Goal: Task Accomplishment & Management: Complete application form

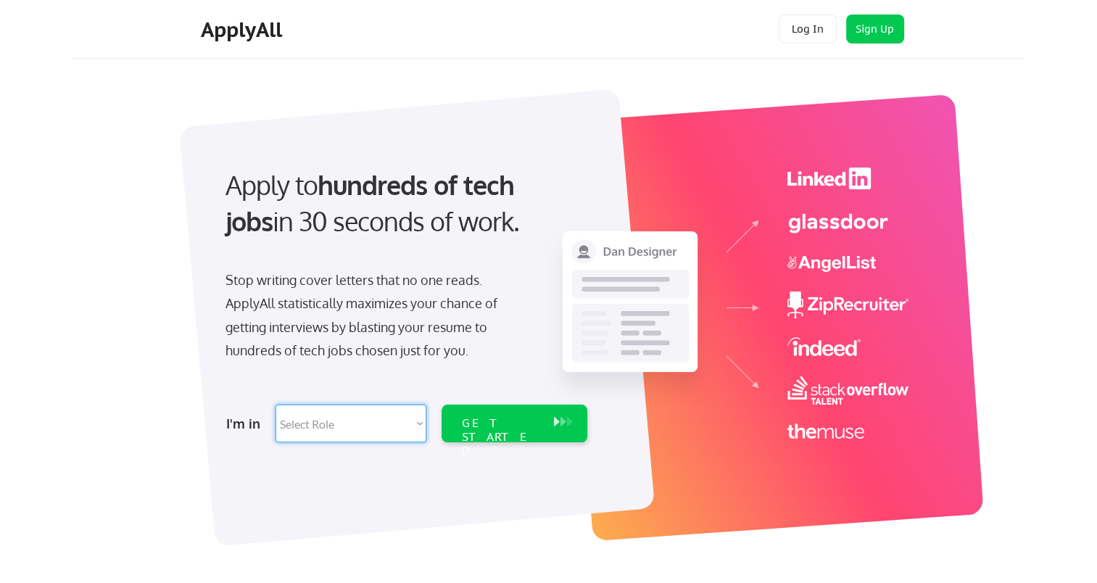
click at [423, 422] on select "Select Role Software Engineering Product Management Customer Success Sales UI/U…" at bounding box center [351, 424] width 151 height 38
select select ""hr_recruiting""
click at [276, 405] on select "Select Role Software Engineering Product Management Customer Success Sales UI/U…" at bounding box center [351, 424] width 151 height 38
select select ""hr_recruiting""
click at [528, 426] on div "GET STARTED" at bounding box center [501, 437] width 78 height 42
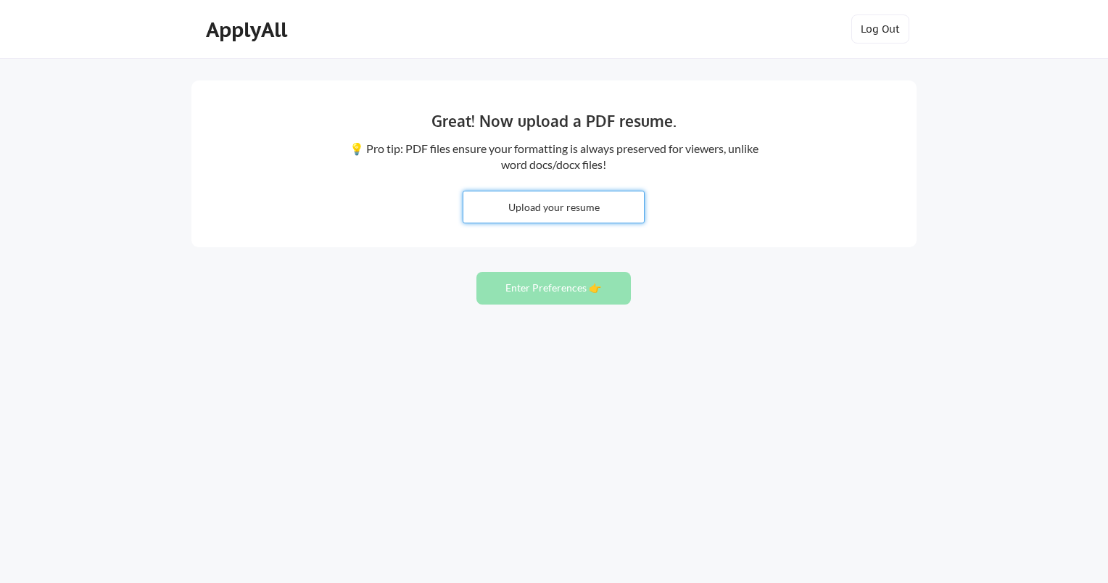
click at [557, 206] on input "file" at bounding box center [553, 206] width 181 height 31
click at [590, 207] on input "file" at bounding box center [553, 206] width 181 height 31
type input "C:\fakepath\2025-Cat-Resume-HR1.pdf"
click at [598, 297] on button "Enter Preferences 👉" at bounding box center [553, 288] width 154 height 33
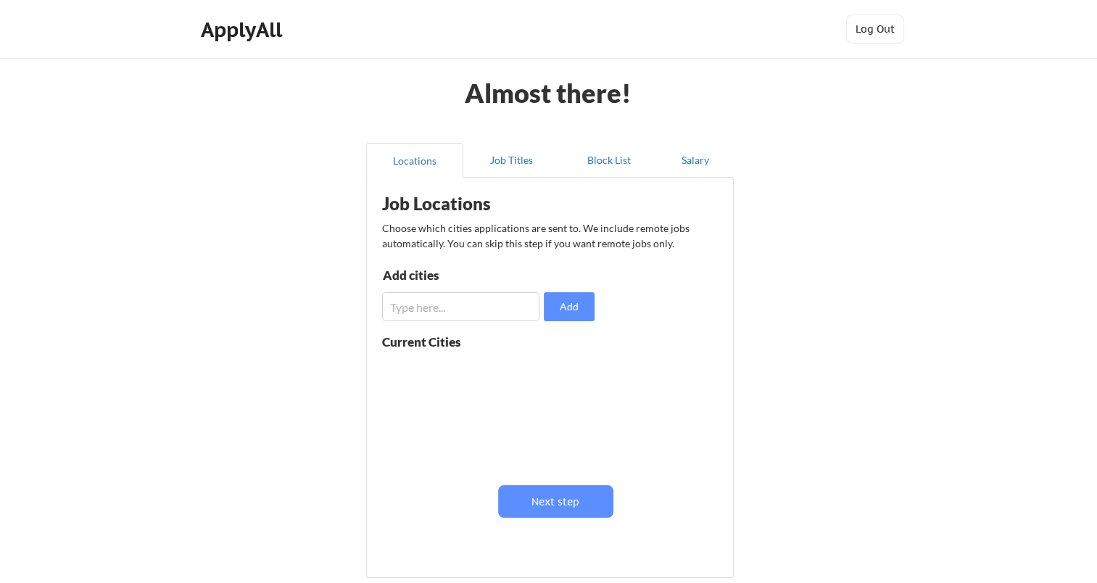
scroll to position [73, 0]
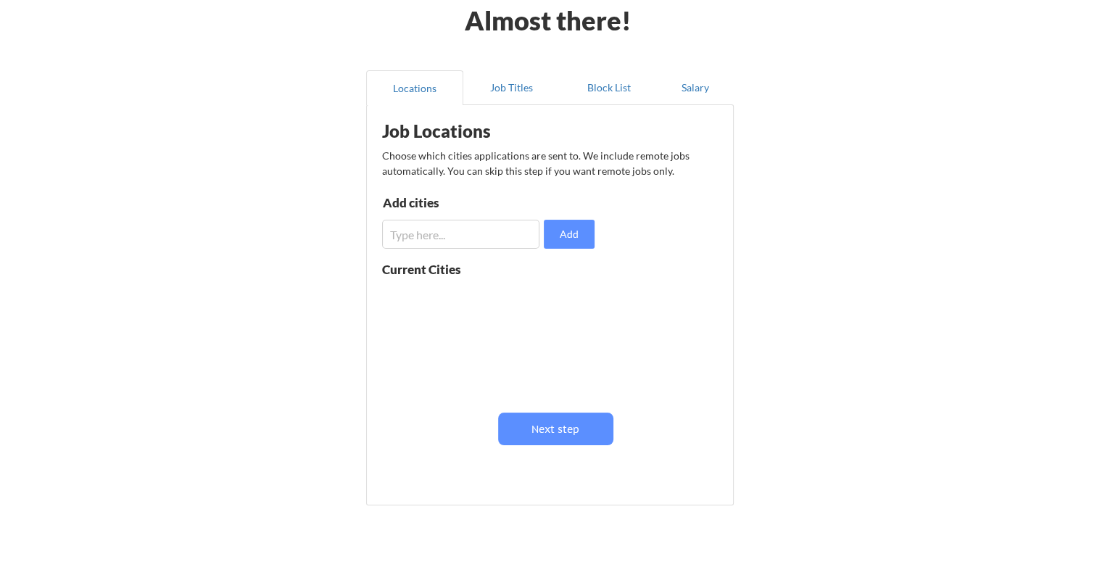
click at [436, 273] on div "Current Cities" at bounding box center [437, 269] width 110 height 12
click at [455, 243] on input "input" at bounding box center [460, 234] width 157 height 29
type input "[GEOGRAPHIC_DATA]"
click at [577, 225] on button "Add" at bounding box center [569, 234] width 51 height 29
click at [449, 236] on input "input" at bounding box center [460, 234] width 157 height 29
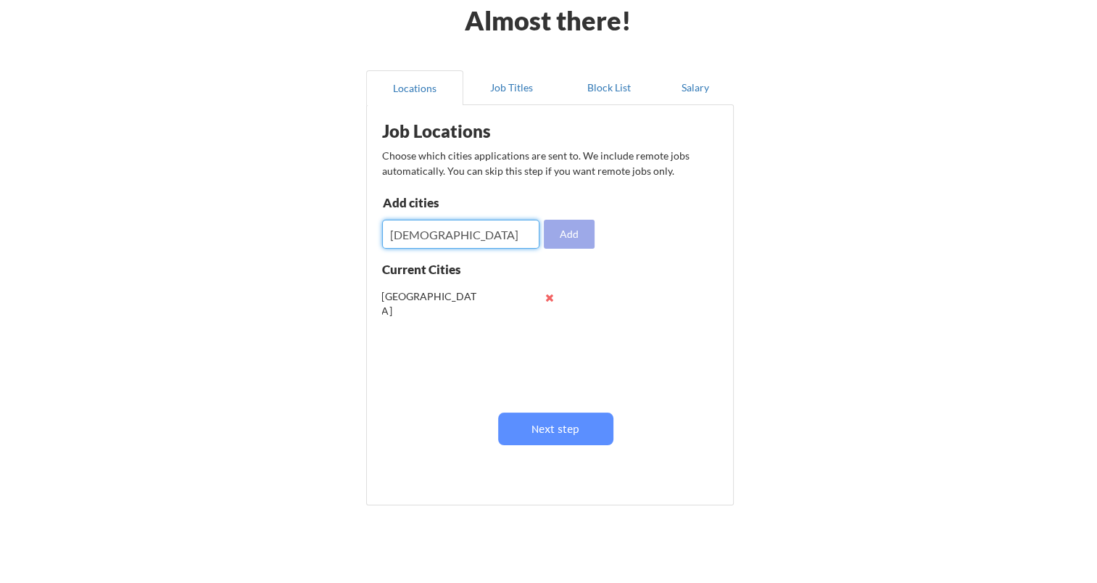
type input "[DEMOGRAPHIC_DATA]"
click at [582, 234] on button "Add" at bounding box center [569, 234] width 51 height 29
click at [467, 242] on input "input" at bounding box center [460, 234] width 157 height 29
type input "El Cajon"
click at [571, 230] on button "Add" at bounding box center [569, 234] width 51 height 29
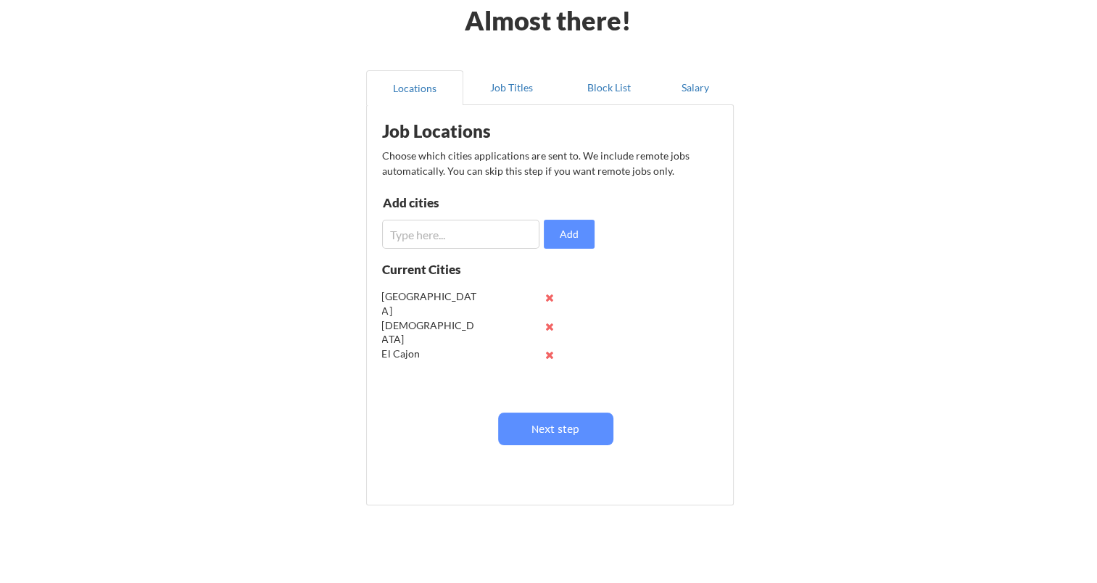
click at [461, 237] on input "input" at bounding box center [460, 234] width 157 height 29
type input "La Mesa"
click at [569, 228] on button "Add" at bounding box center [569, 234] width 51 height 29
click at [565, 423] on button "Next step" at bounding box center [555, 429] width 115 height 33
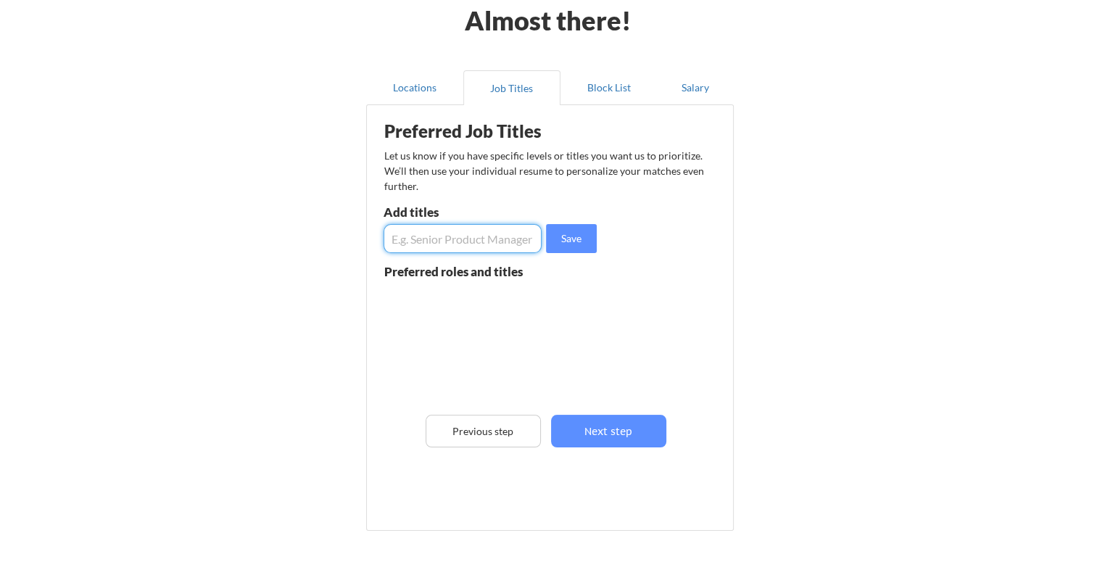
click at [405, 234] on input "input" at bounding box center [463, 238] width 158 height 29
type input "H"
type input "Administrative Manager"
click at [563, 234] on button "Save" at bounding box center [571, 238] width 51 height 29
click at [484, 241] on input "input" at bounding box center [463, 238] width 158 height 29
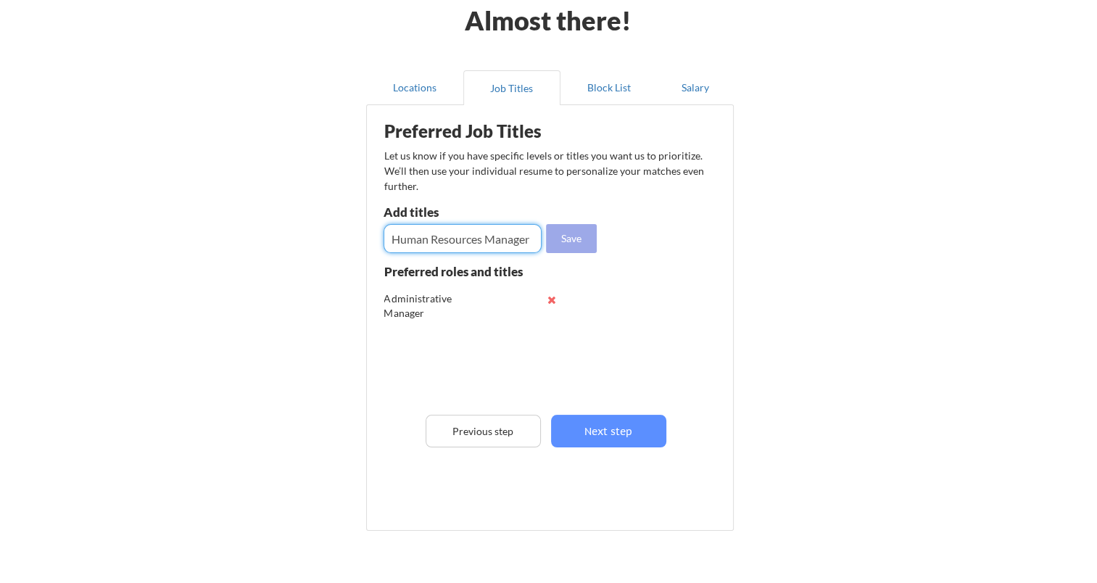
type input "Human Resources Manager"
click at [589, 233] on button "Save" at bounding box center [571, 238] width 51 height 29
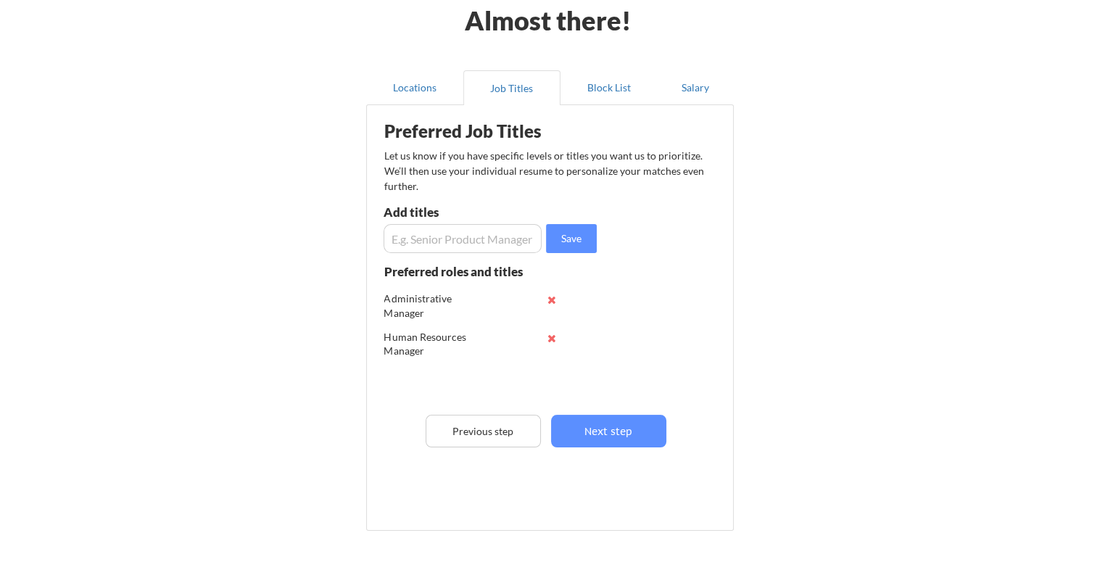
click at [448, 239] on input "input" at bounding box center [463, 238] width 158 height 29
type input "Human Resources Generalist"
click at [577, 234] on button "Save" at bounding box center [571, 238] width 51 height 29
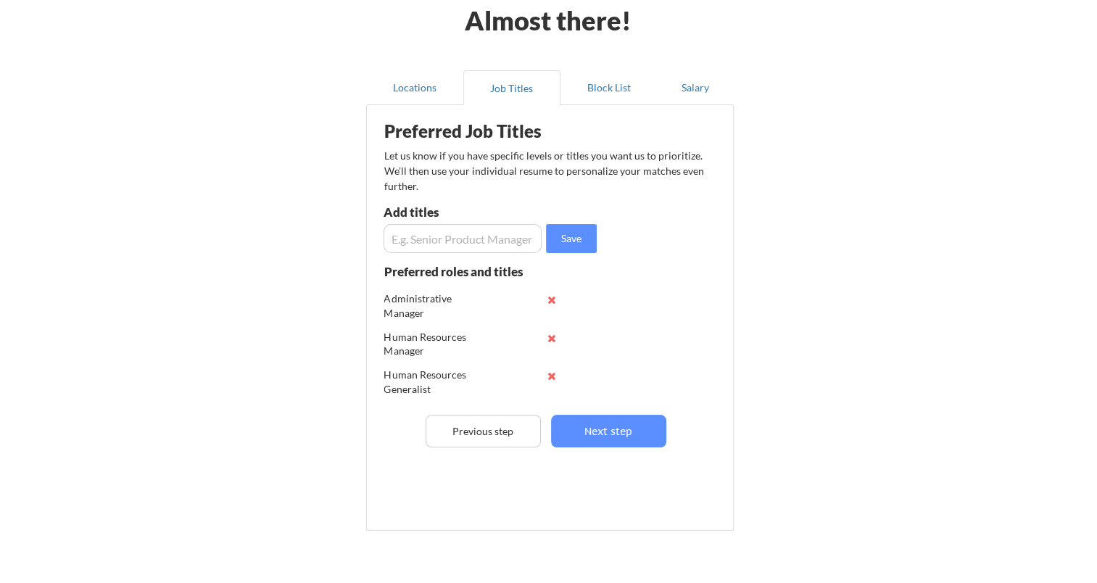
click at [466, 235] on input "input" at bounding box center [463, 238] width 158 height 29
type input "Human Resources Specialist"
click at [577, 241] on button "Save" at bounding box center [571, 238] width 51 height 29
click at [462, 240] on input "input" at bounding box center [463, 238] width 158 height 29
type input "People Person Manager"
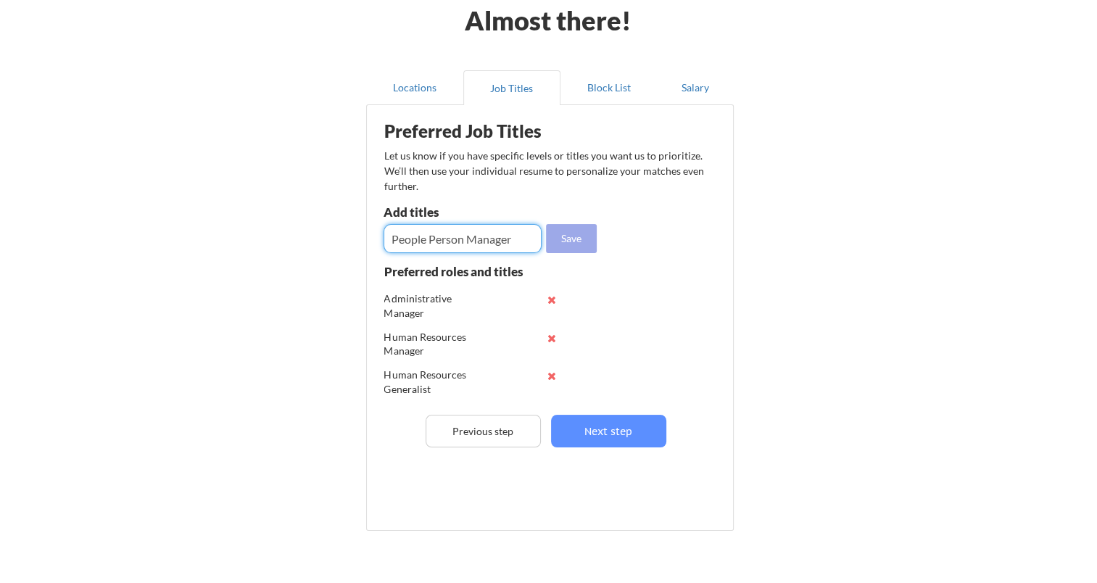
click at [577, 242] on button "Save" at bounding box center [571, 238] width 51 height 29
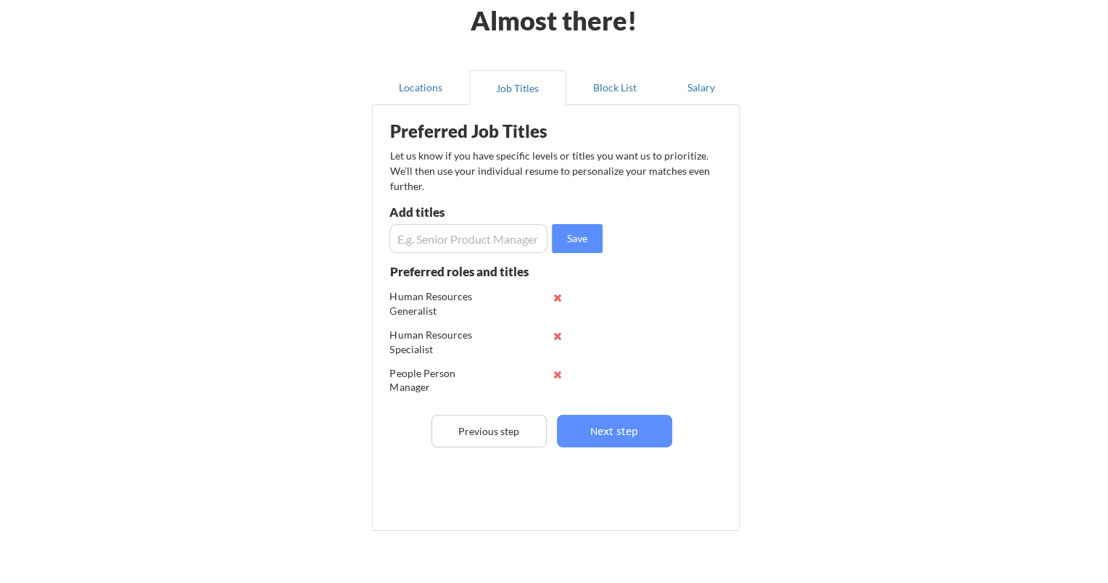
scroll to position [87, 0]
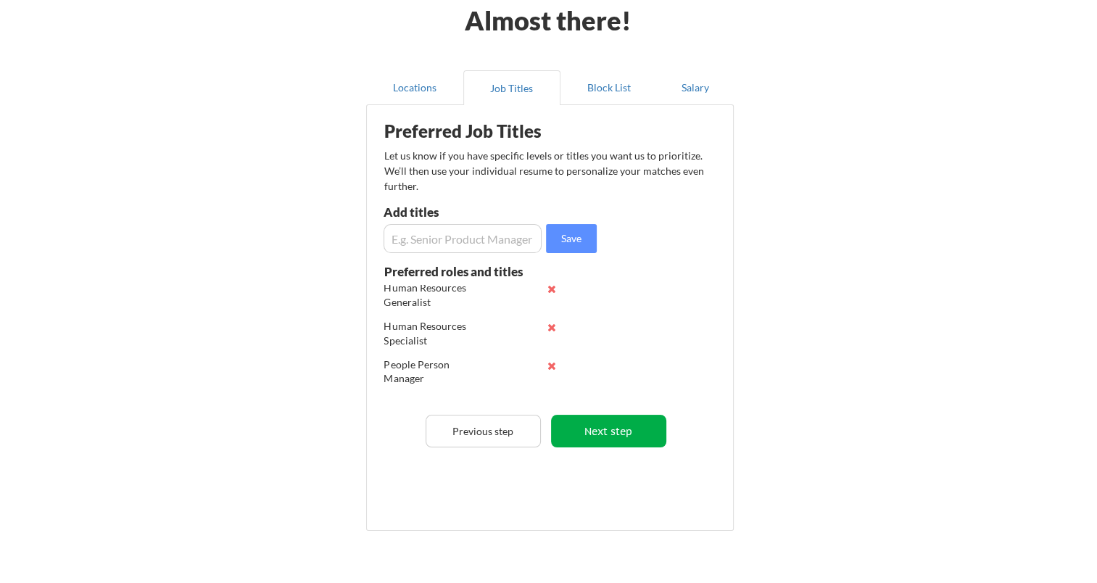
click at [611, 432] on button "Next step" at bounding box center [608, 431] width 115 height 33
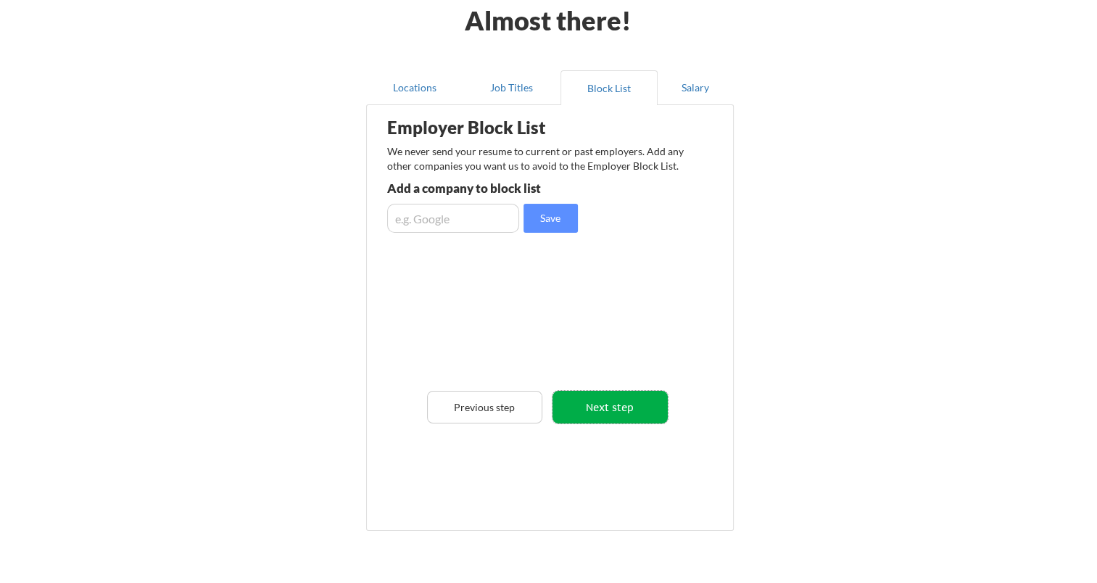
click at [613, 407] on button "Next step" at bounding box center [610, 407] width 115 height 33
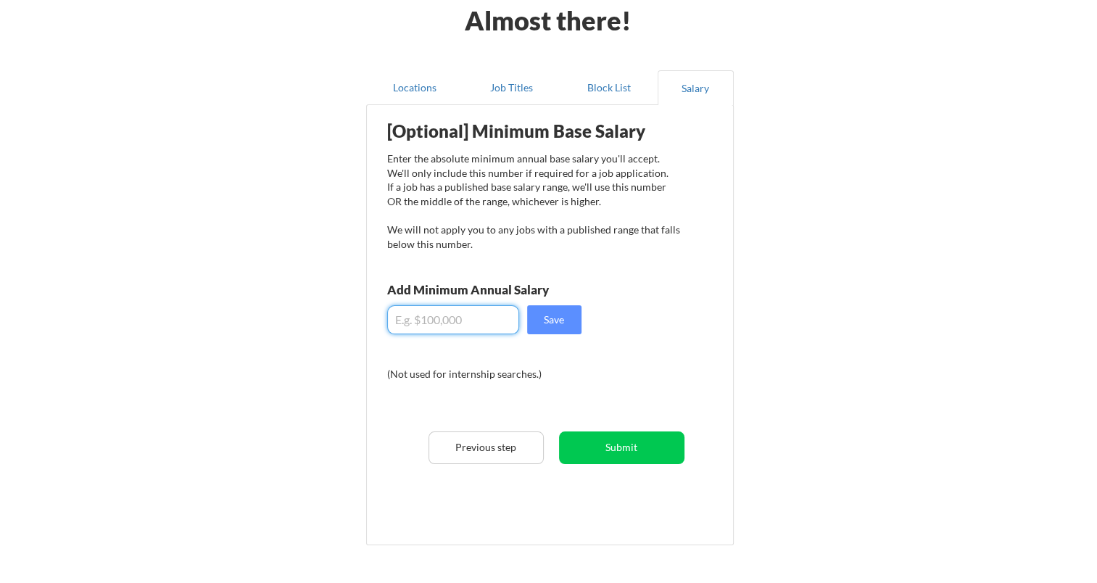
click at [448, 320] on input "input" at bounding box center [453, 319] width 132 height 29
type input "$0"
click at [427, 315] on input "input" at bounding box center [453, 319] width 132 height 29
click at [418, 322] on input "input" at bounding box center [453, 319] width 132 height 29
type input "$70,000"
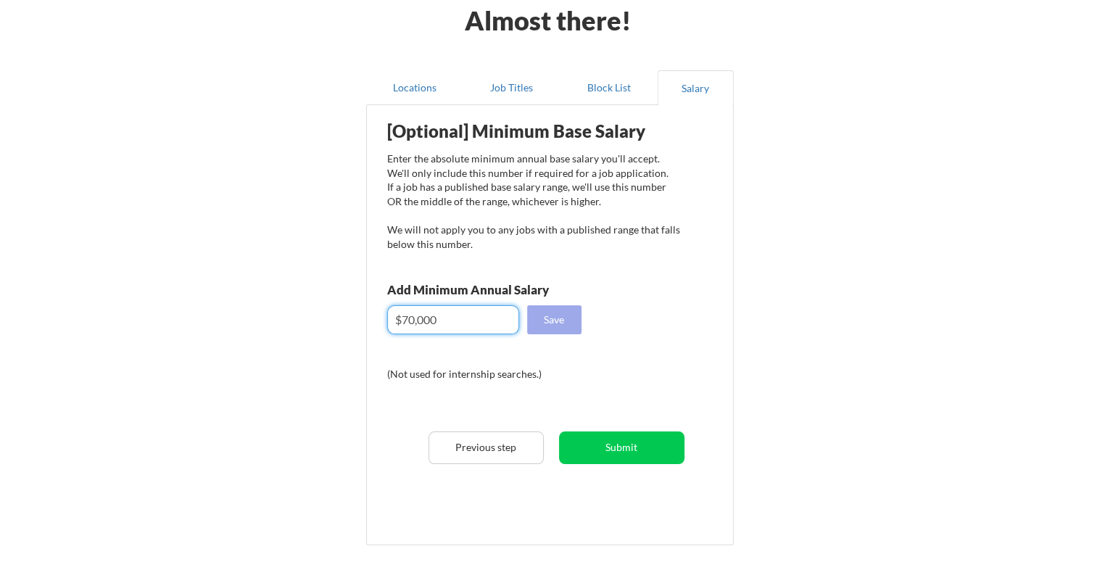
click at [574, 321] on button "Save" at bounding box center [554, 319] width 54 height 29
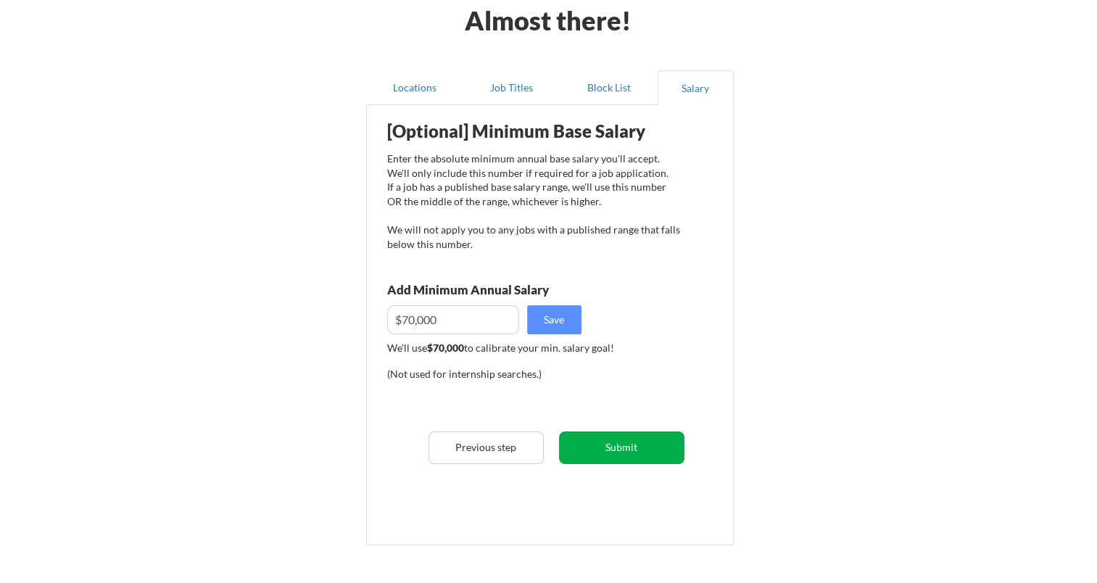
click at [672, 453] on button "Submit" at bounding box center [621, 448] width 125 height 33
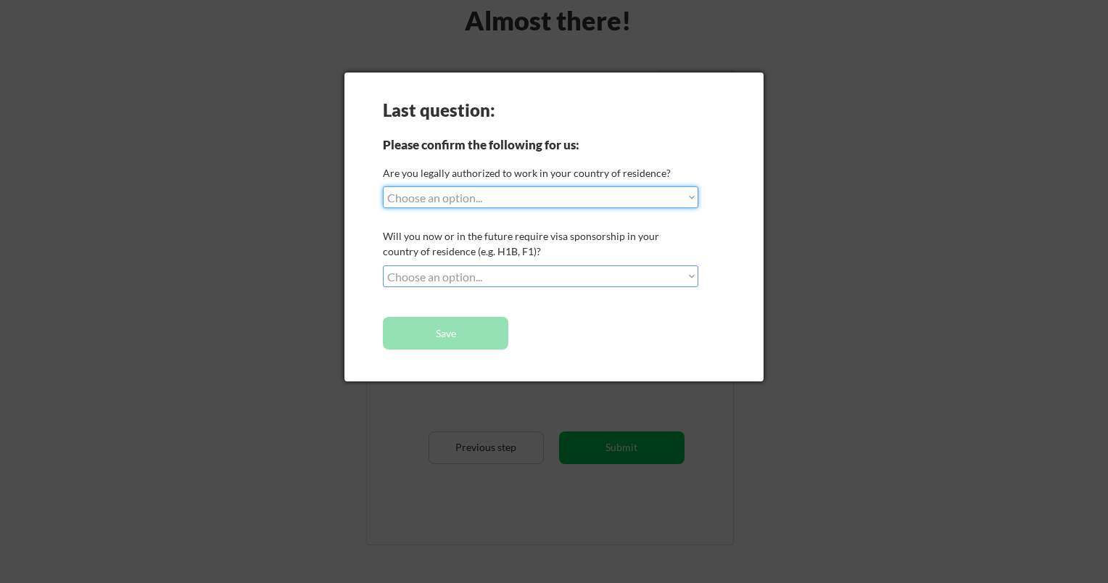
click at [691, 191] on select "Choose an option... Yes, I am a US Citizen Yes, I am a Canadian Citizen Yes, I …" at bounding box center [540, 197] width 315 height 22
select select ""yes__i_am_a_us_citizen""
click at [383, 186] on select "Choose an option... Yes, I am a US Citizen Yes, I am a Canadian Citizen Yes, I …" at bounding box center [540, 197] width 315 height 22
click at [692, 271] on select "Choose an option... No, I will not need sponsorship Yes, I will need sponsorship" at bounding box center [540, 276] width 315 height 22
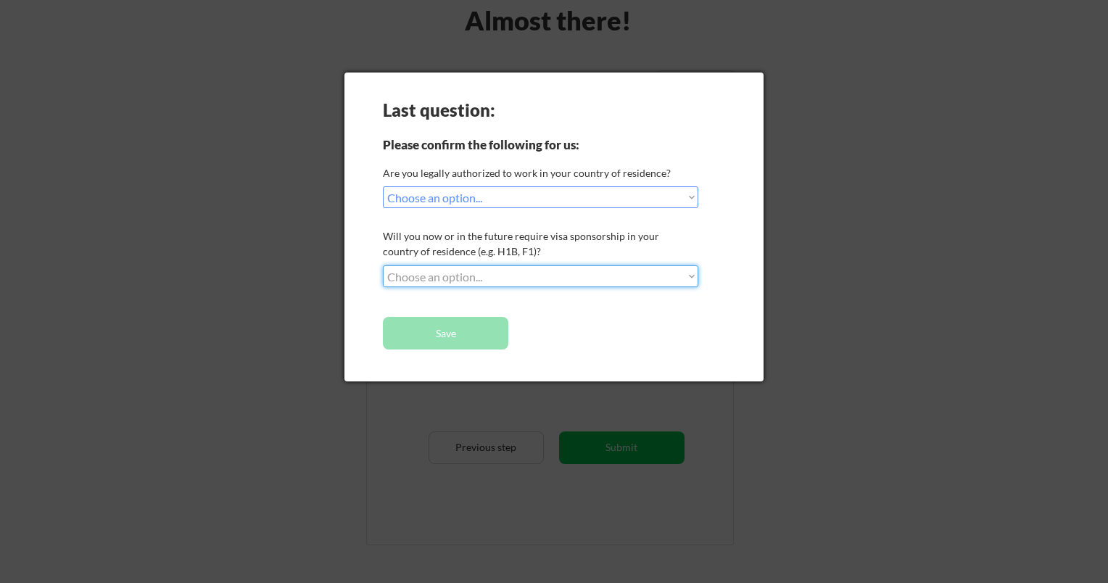
select select ""no__i_will_not_need_sponsorship""
click at [383, 265] on select "Choose an option... No, I will not need sponsorship Yes, I will need sponsorship" at bounding box center [540, 276] width 315 height 22
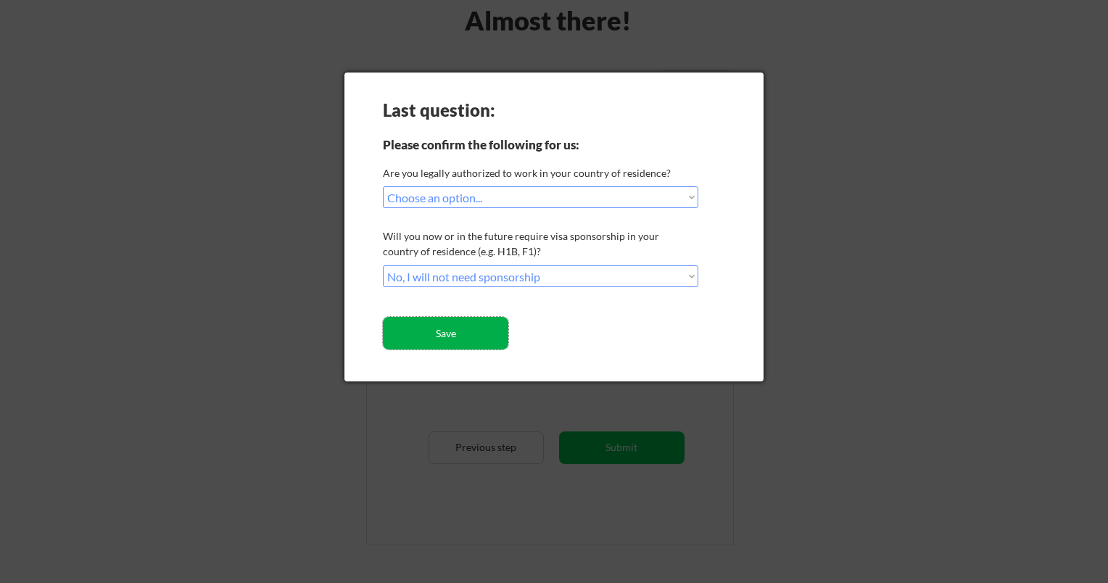
click at [476, 334] on button "Save" at bounding box center [445, 333] width 125 height 33
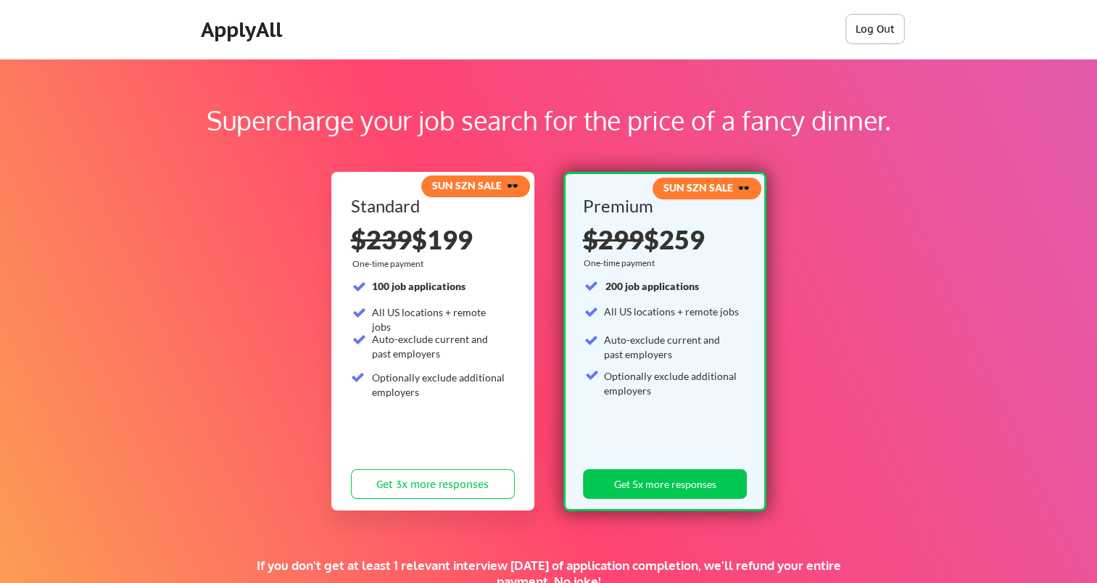
click at [892, 29] on button "Log Out" at bounding box center [875, 29] width 58 height 29
